Goal: Navigation & Orientation: Find specific page/section

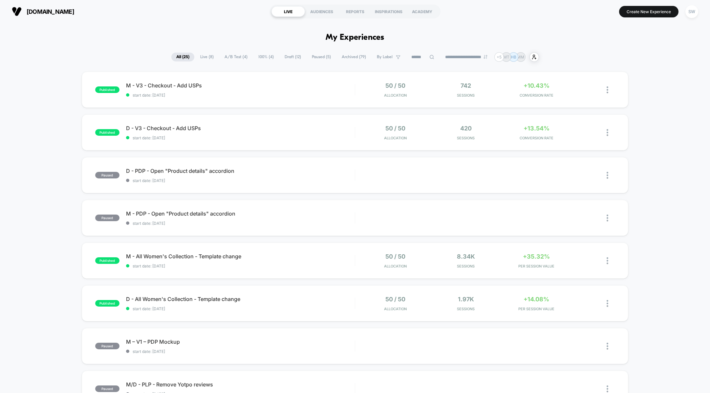
click at [233, 57] on span "A/B Test ( 4 )" at bounding box center [236, 57] width 33 height 9
